Goal: Use online tool/utility: Utilize a website feature to perform a specific function

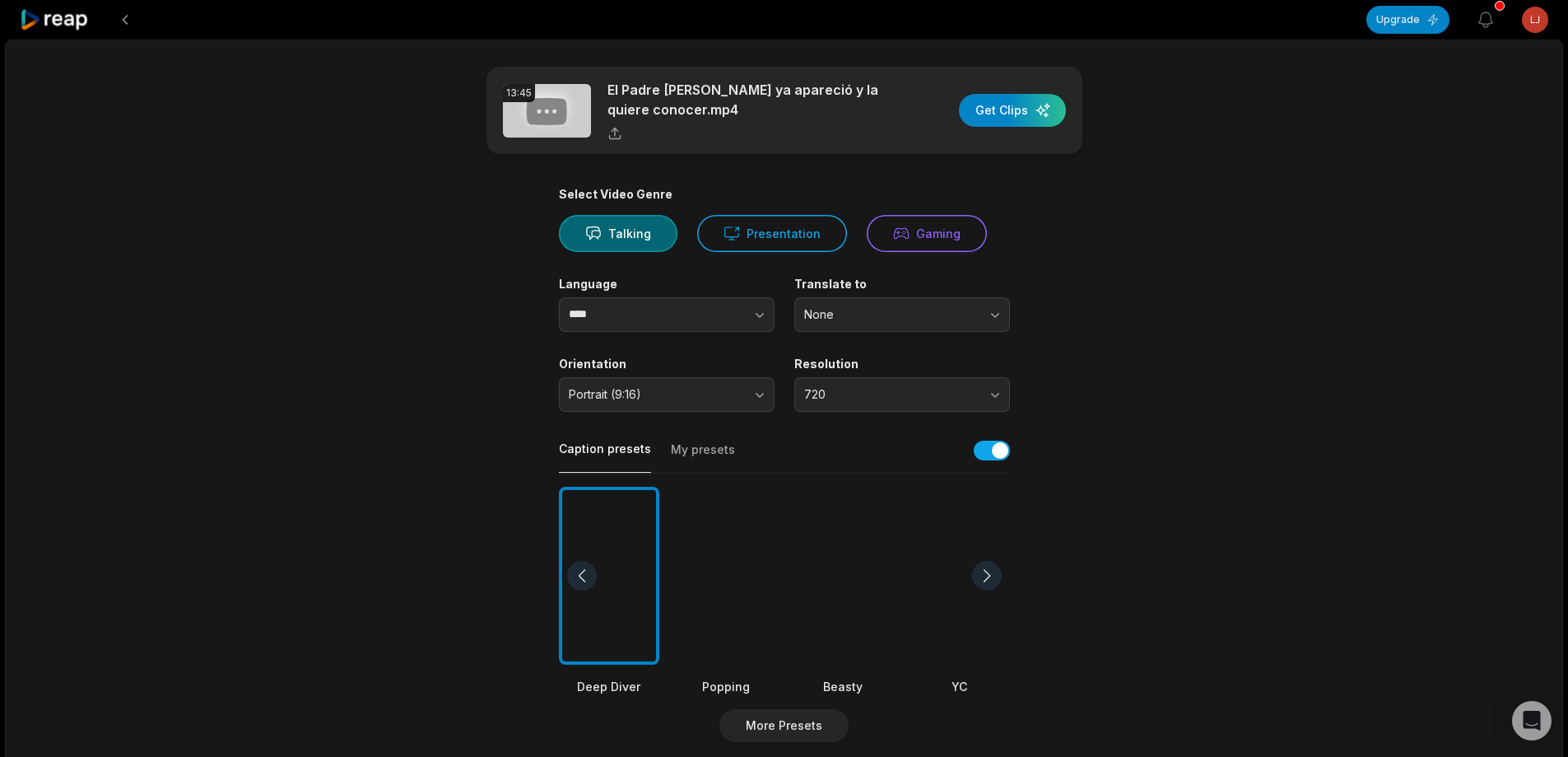
click at [838, 529] on div at bounding box center [842, 575] width 101 height 179
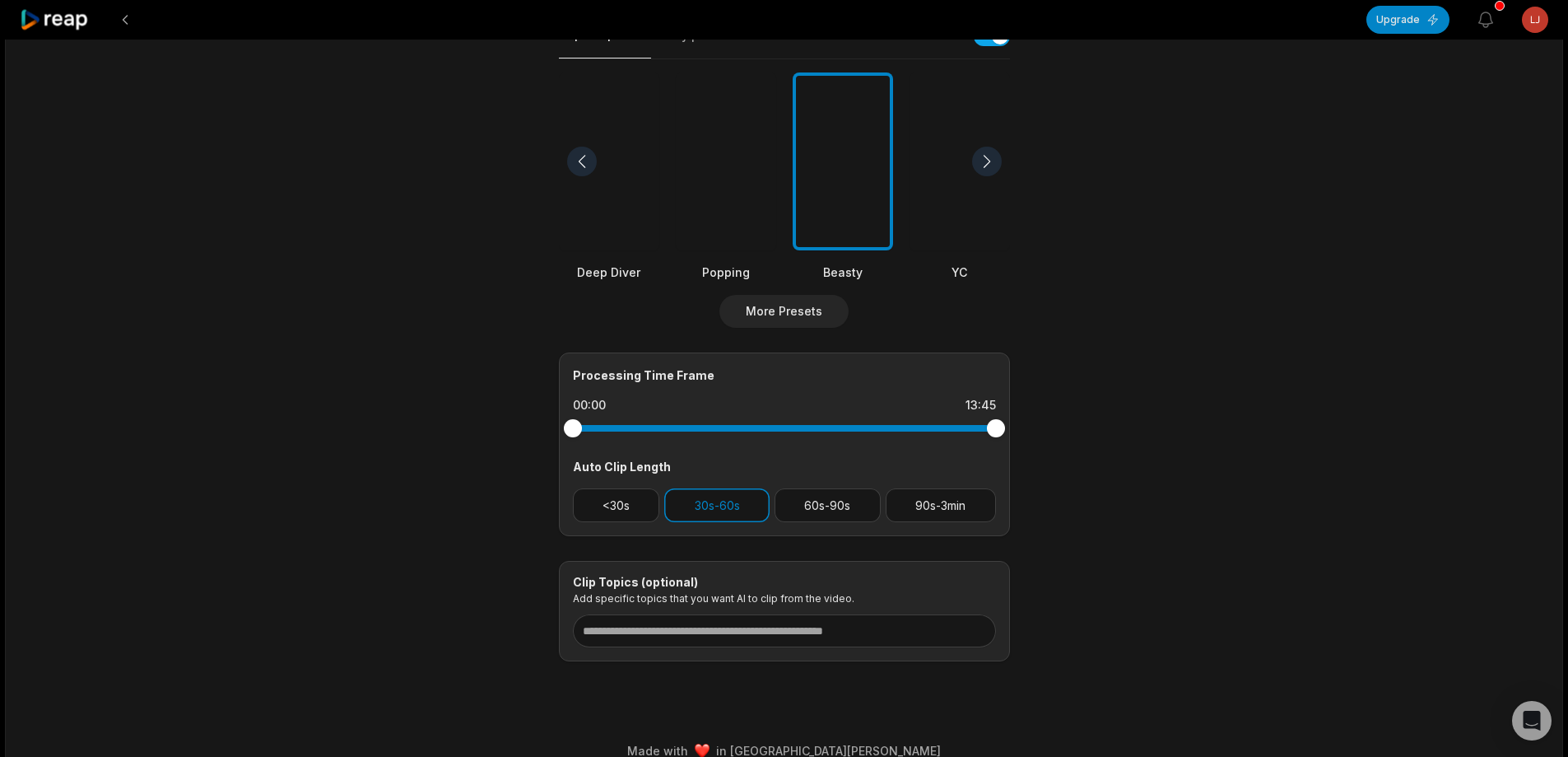
scroll to position [437, 0]
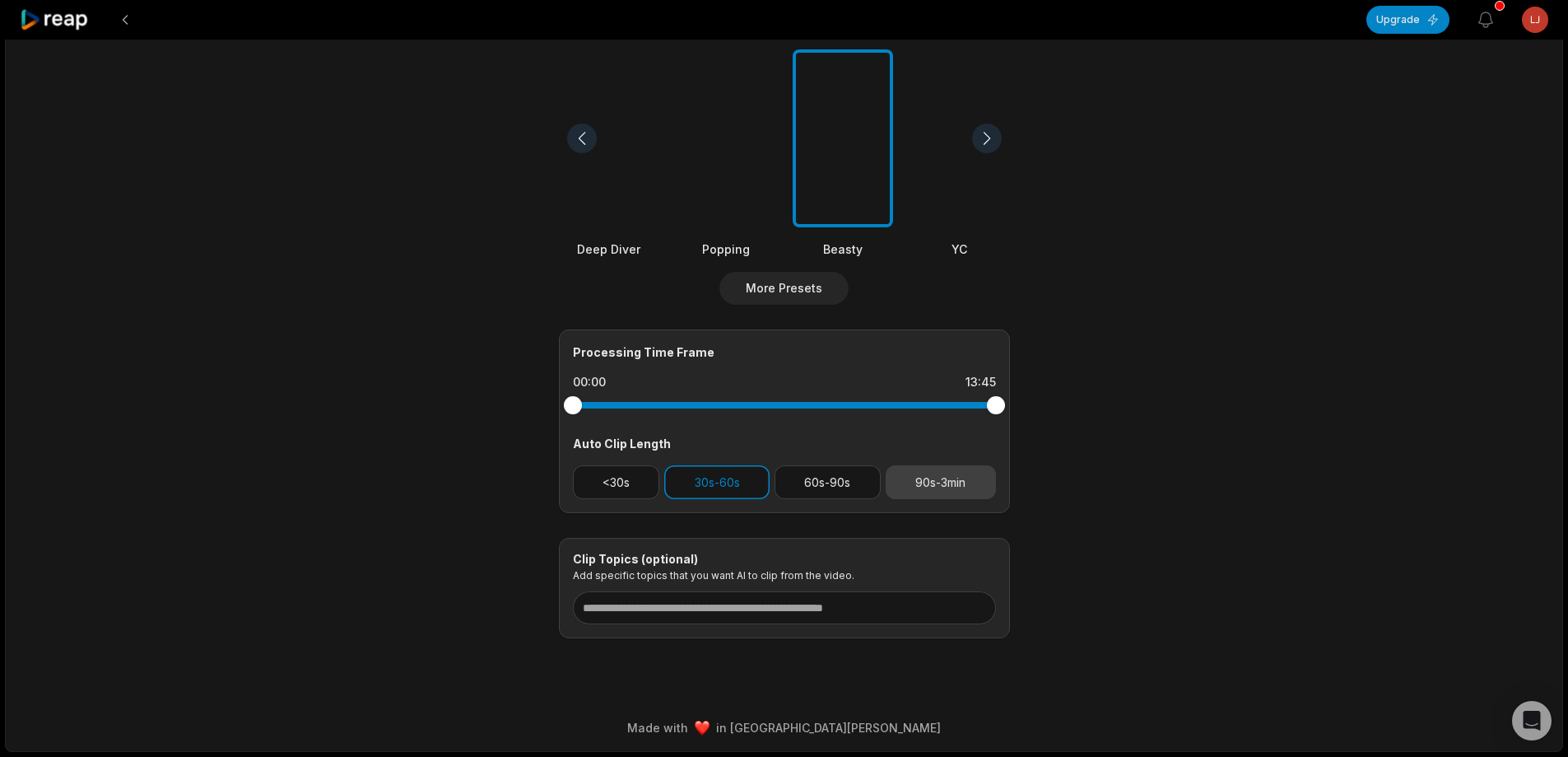
click at [935, 478] on button "90s-3min" at bounding box center [940, 482] width 111 height 34
click at [749, 477] on button "30s-60s" at bounding box center [718, 482] width 106 height 34
drag, startPoint x: 994, startPoint y: 408, endPoint x: 880, endPoint y: 406, distance: 114.0
click at [880, 406] on div at bounding box center [880, 405] width 18 height 18
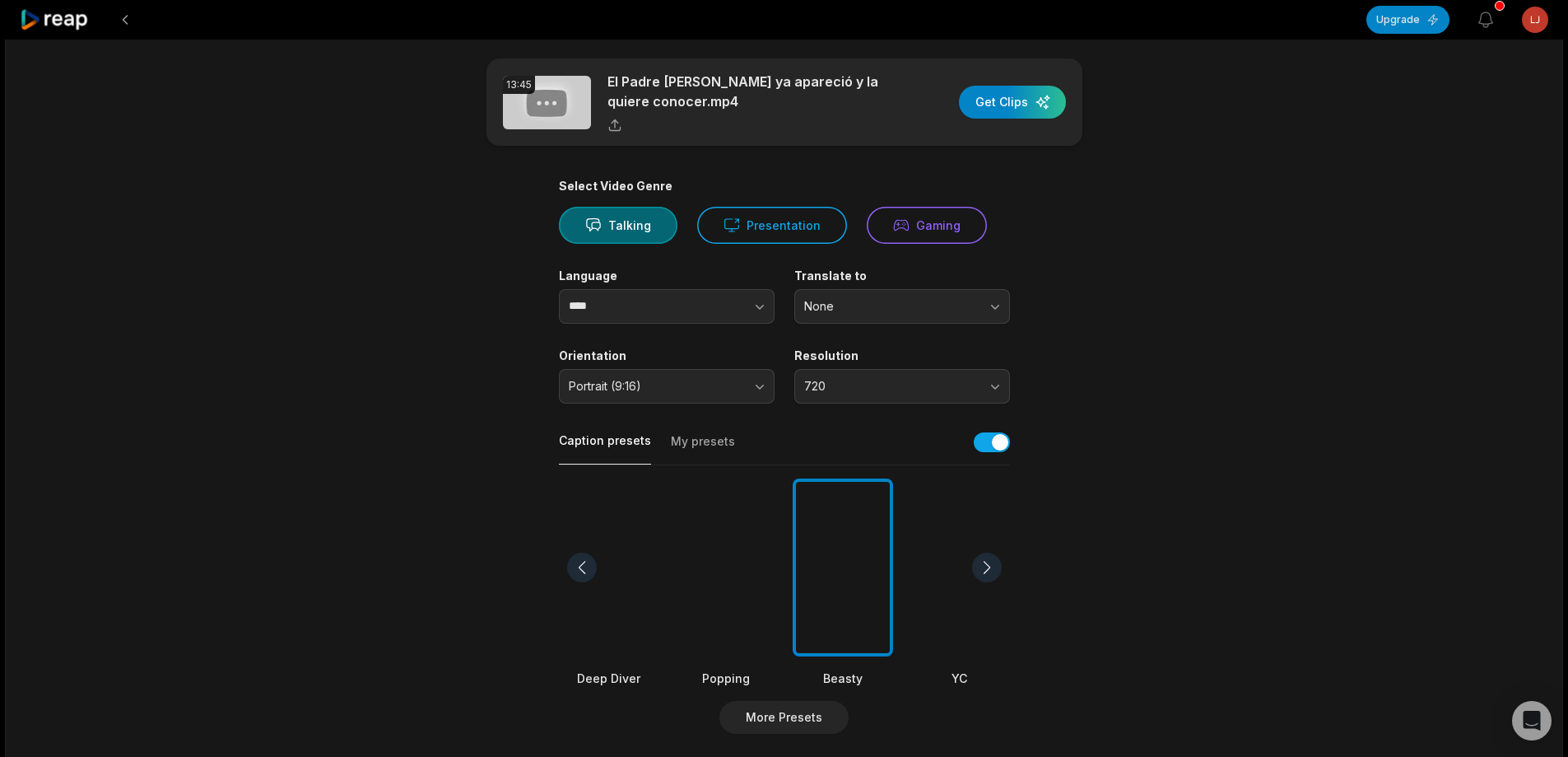
scroll to position [0, 0]
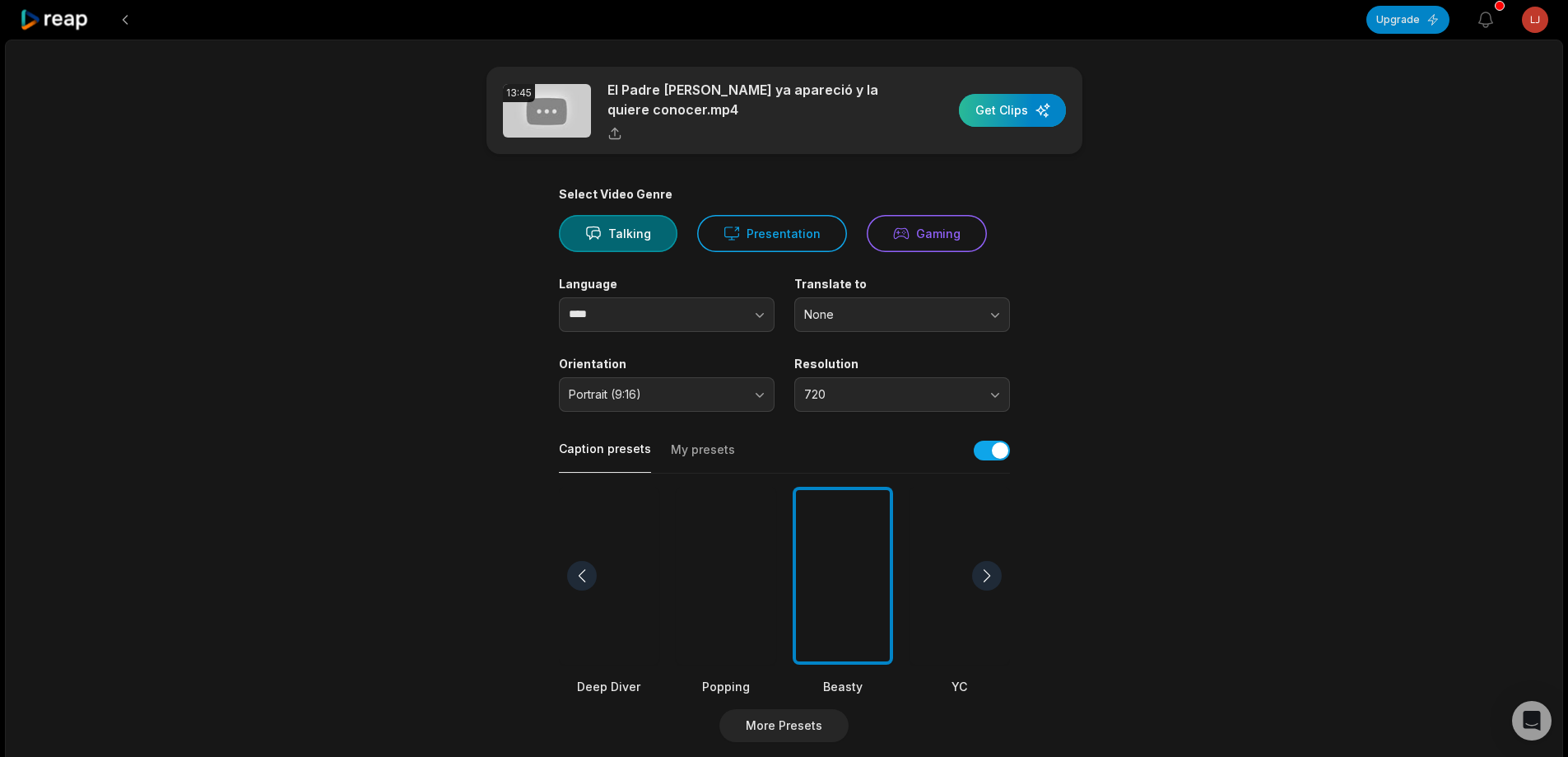
click at [1035, 99] on div "button" at bounding box center [1012, 110] width 107 height 33
